Goal: Task Accomplishment & Management: Manage account settings

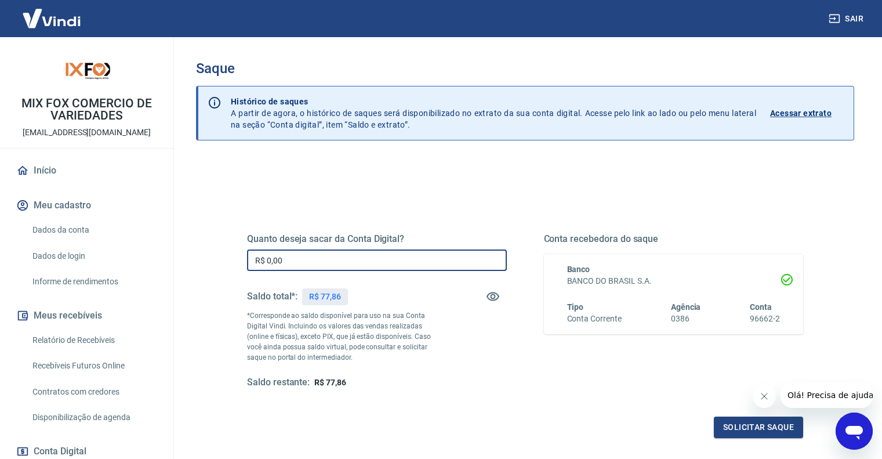
drag, startPoint x: 303, startPoint y: 266, endPoint x: 0, endPoint y: 206, distance: 309.3
click at [1, 220] on div "Sair MIX FOX COMERCIO DE VARIEDADES [EMAIL_ADDRESS][DOMAIN_NAME] Início Meu cad…" at bounding box center [441, 229] width 882 height 459
type input "R$ 77,86"
click at [760, 429] on button "Solicitar saque" at bounding box center [758, 427] width 89 height 21
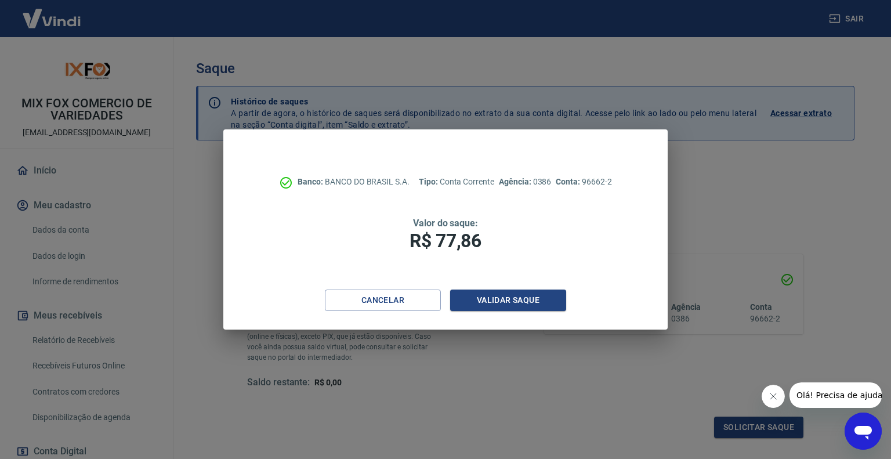
click at [508, 315] on div "Cancelar Validar saque" at bounding box center [445, 310] width 444 height 40
click at [513, 306] on button "Validar saque" at bounding box center [508, 300] width 116 height 21
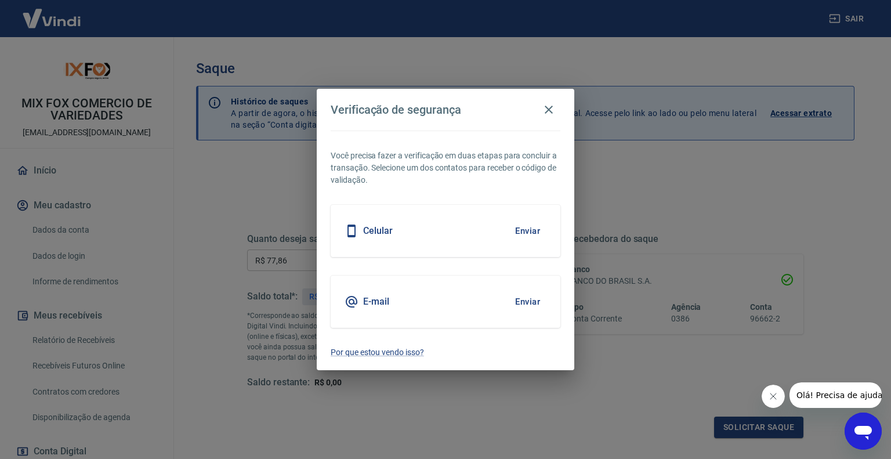
click at [390, 238] on div "Celular Enviar" at bounding box center [446, 231] width 230 height 52
click at [507, 231] on div "Celular Enviar" at bounding box center [446, 231] width 230 height 52
click at [520, 228] on button "Enviar" at bounding box center [528, 231] width 38 height 24
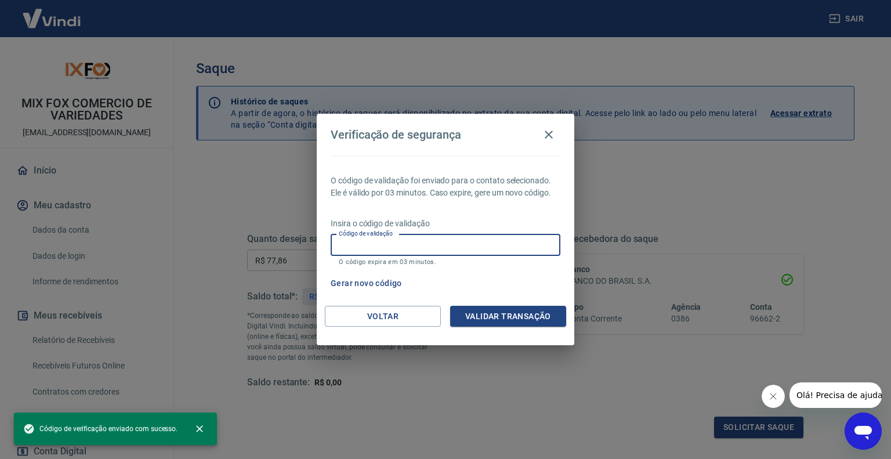
click at [419, 245] on input "Código de validação" at bounding box center [446, 244] width 230 height 21
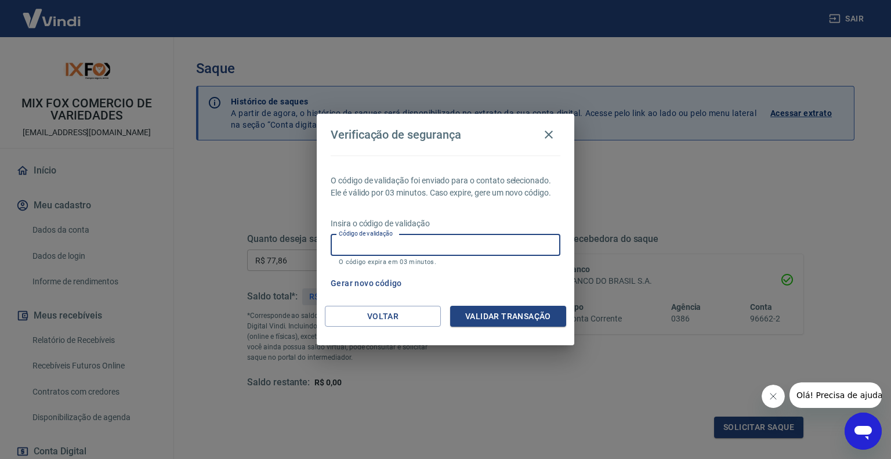
click at [417, 246] on input "Código de validação" at bounding box center [446, 244] width 230 height 21
click at [380, 287] on button "Gerar novo código" at bounding box center [366, 283] width 81 height 21
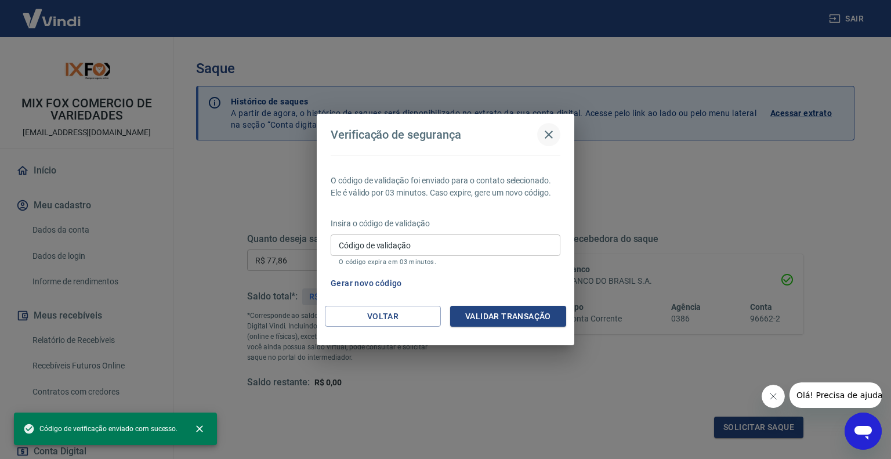
click at [555, 133] on icon "button" at bounding box center [549, 135] width 14 height 14
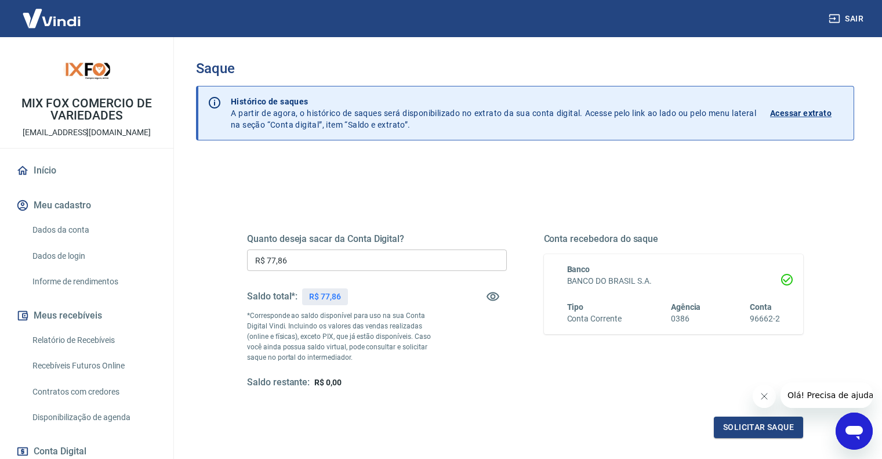
click at [771, 397] on button "Fechar mensagem da empresa" at bounding box center [763, 396] width 23 height 23
drag, startPoint x: 516, startPoint y: 99, endPoint x: 500, endPoint y: 79, distance: 26.0
click at [500, 79] on div "Saque" at bounding box center [525, 73] width 659 height 26
click at [747, 430] on button "Solicitar saque" at bounding box center [758, 427] width 89 height 21
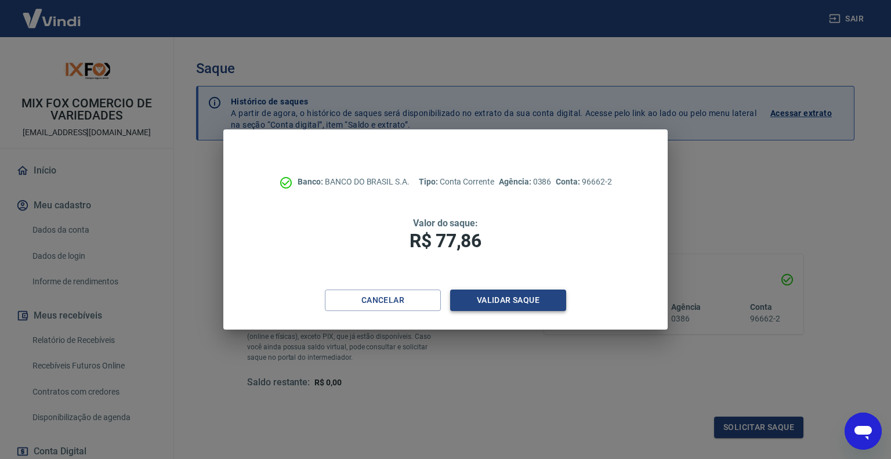
click at [496, 298] on button "Validar saque" at bounding box center [508, 300] width 116 height 21
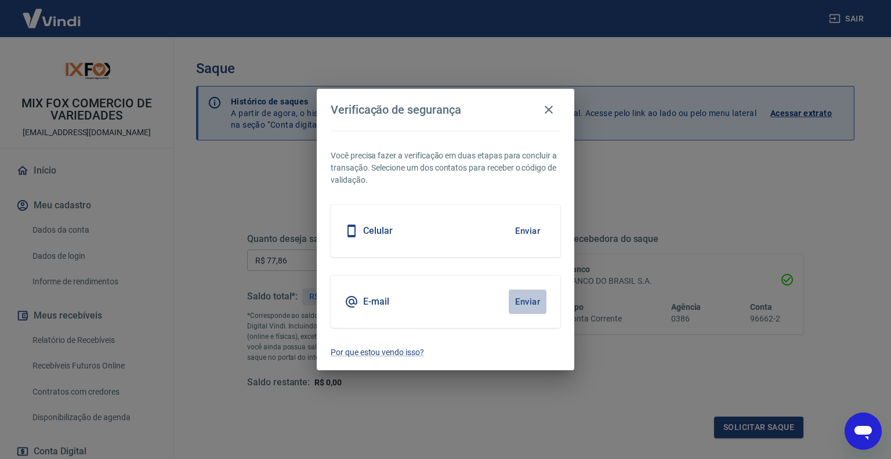
click at [522, 303] on button "Enviar" at bounding box center [528, 302] width 38 height 24
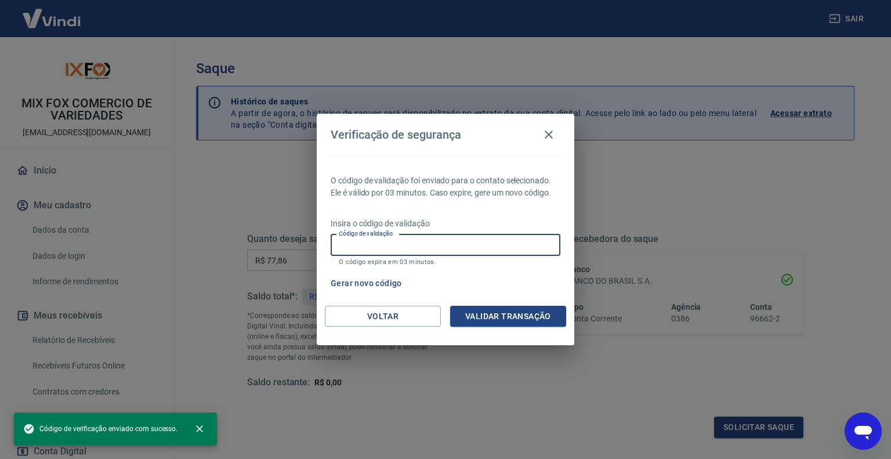
click at [448, 249] on input "Código de validação" at bounding box center [446, 244] width 230 height 21
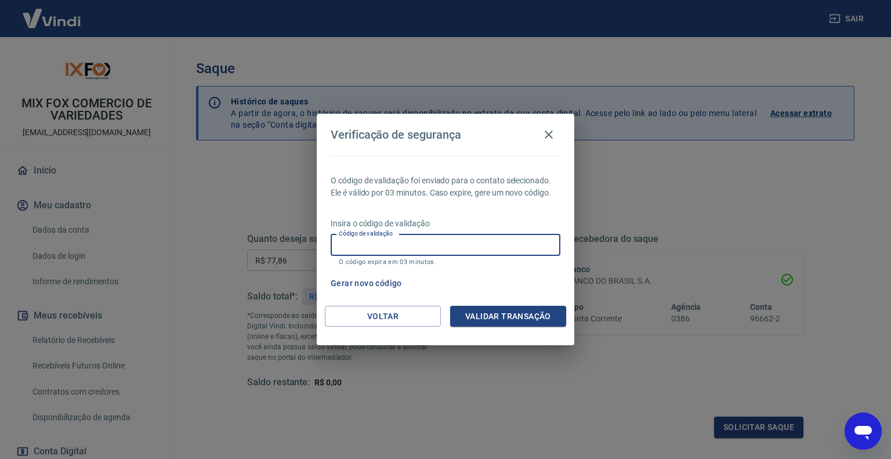
paste input "620725"
type input "620725"
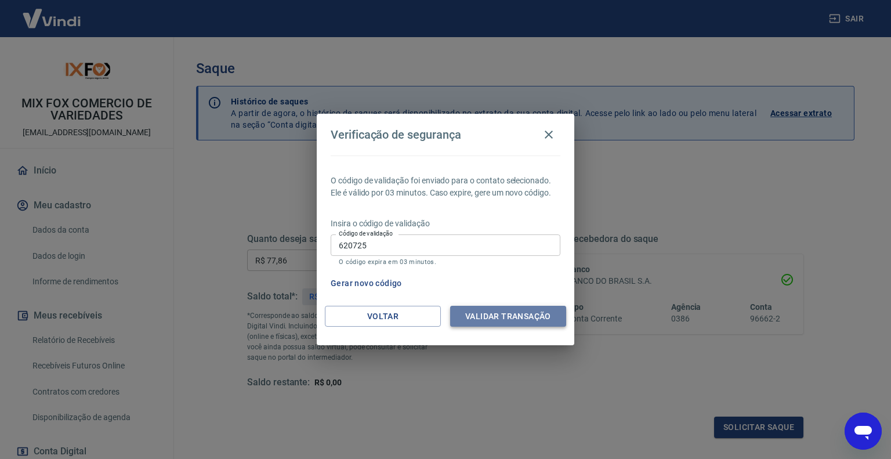
click at [533, 324] on button "Validar transação" at bounding box center [508, 316] width 116 height 21
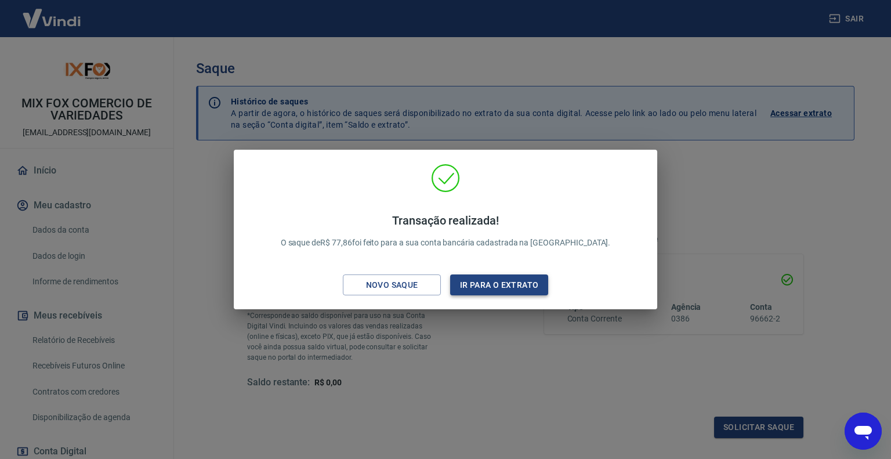
click at [474, 280] on button "Ir para o extrato" at bounding box center [499, 284] width 98 height 21
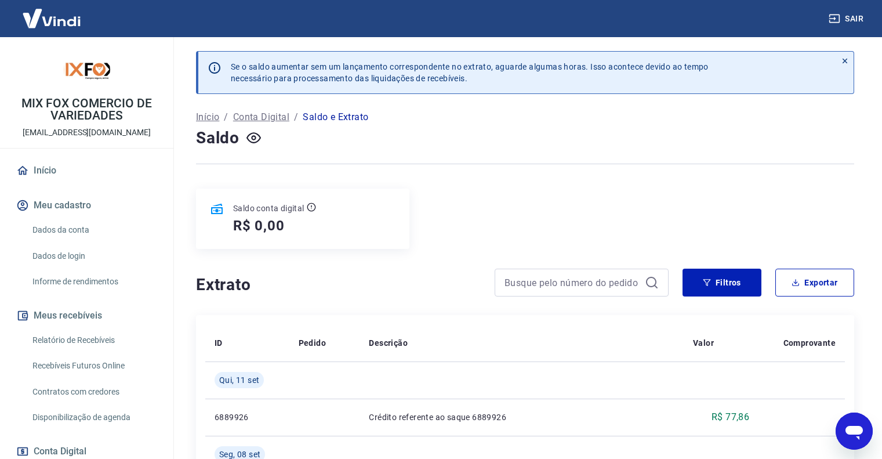
click at [61, 175] on link "Início" at bounding box center [87, 171] width 146 height 26
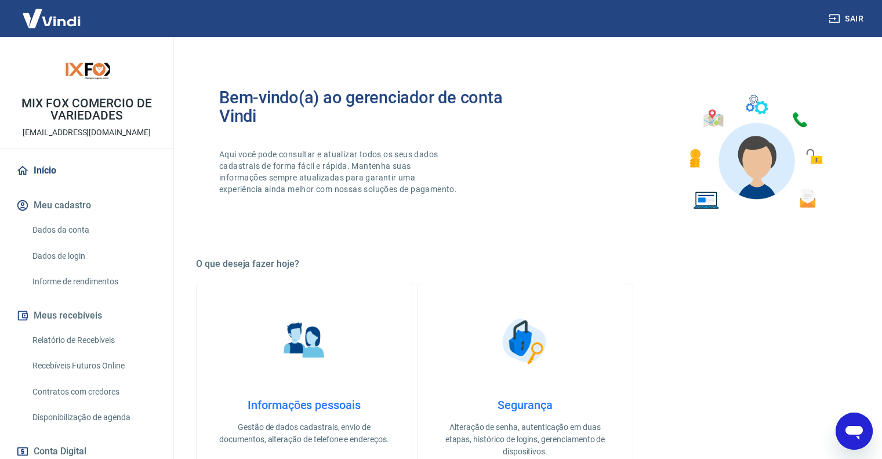
drag, startPoint x: 531, startPoint y: 174, endPoint x: 479, endPoint y: 166, distance: 53.4
click at [479, 166] on div "Bem-vindo(a) ao gerenciador de conta Vindi Aqui você pode consultar e atualizar…" at bounding box center [372, 152] width 306 height 128
